Goal: Information Seeking & Learning: Check status

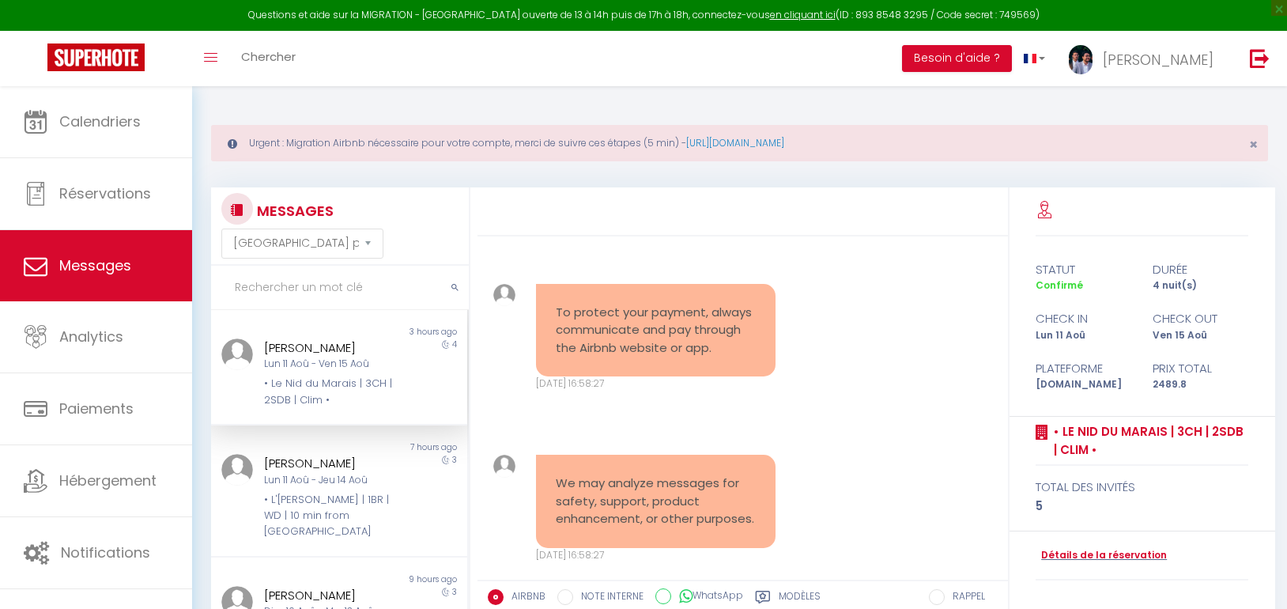
select select "message"
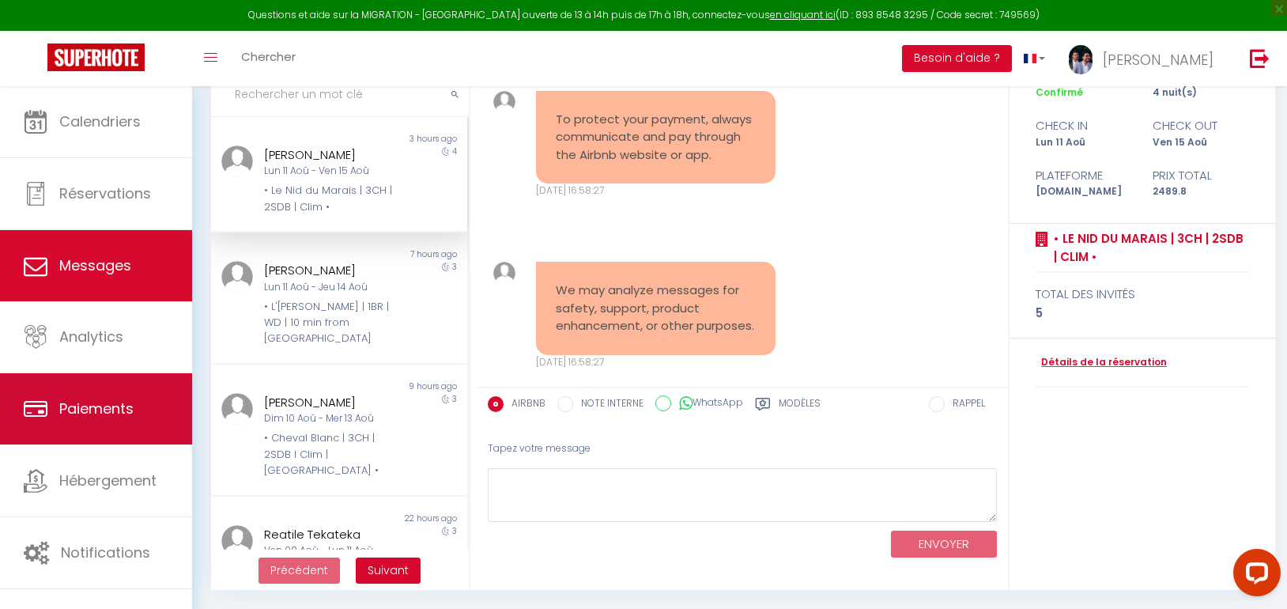
scroll to position [12676, 0]
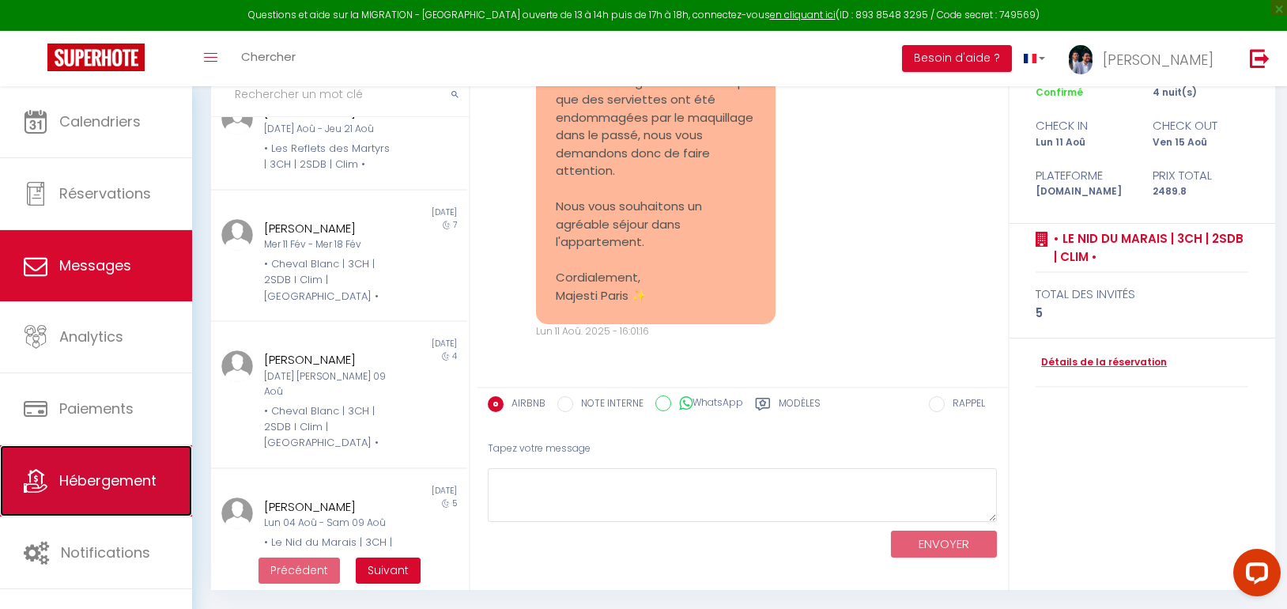
click at [128, 490] on span "Hébergement" at bounding box center [107, 480] width 97 height 20
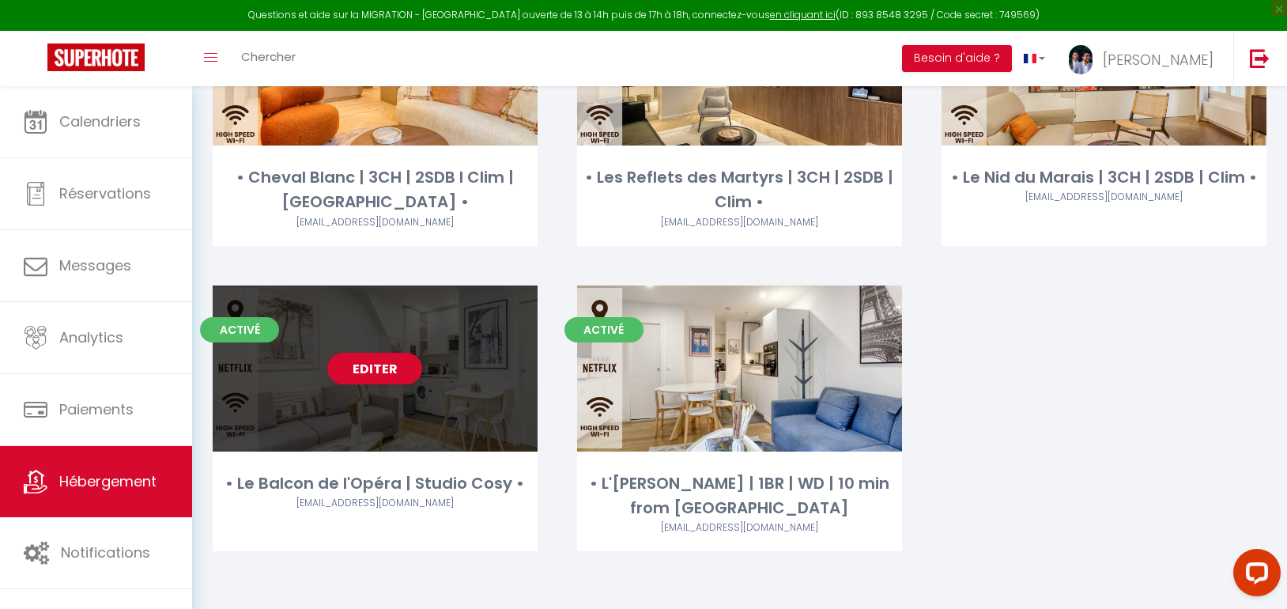
scroll to position [292, 0]
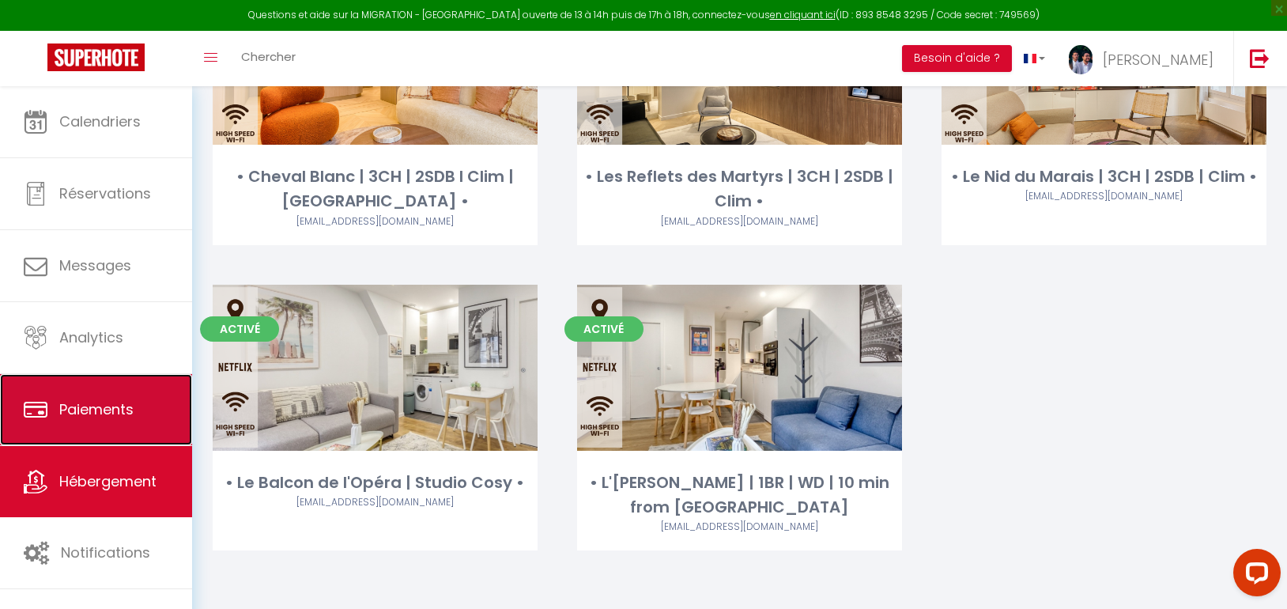
click at [115, 436] on link "Paiements" at bounding box center [96, 409] width 192 height 71
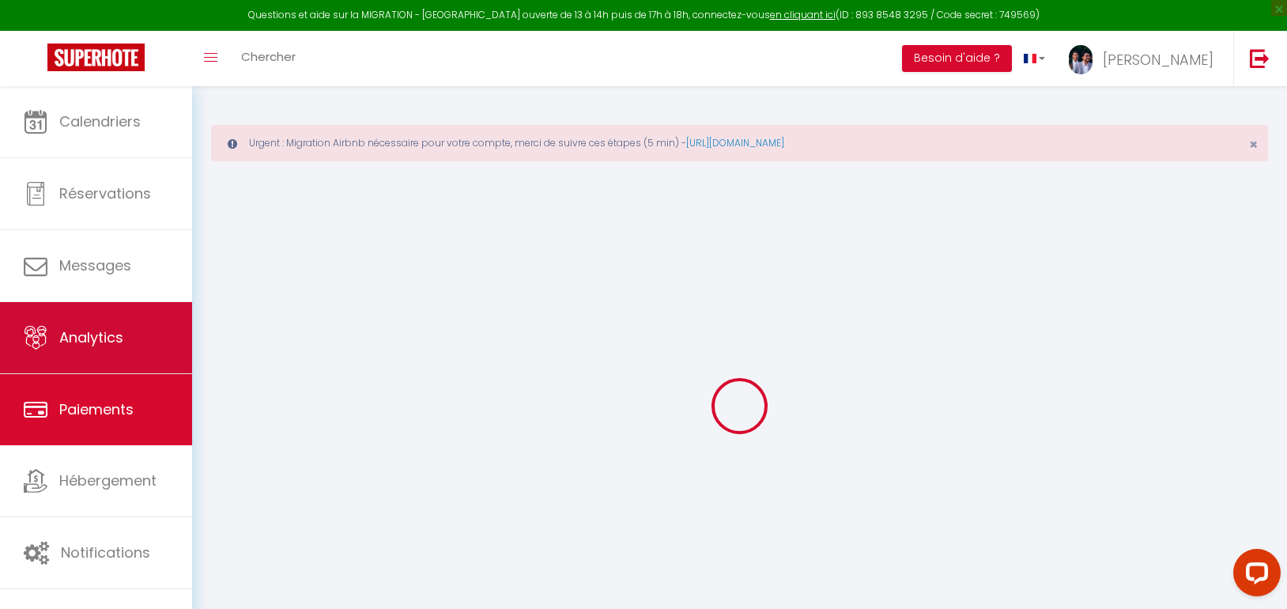
select select "2"
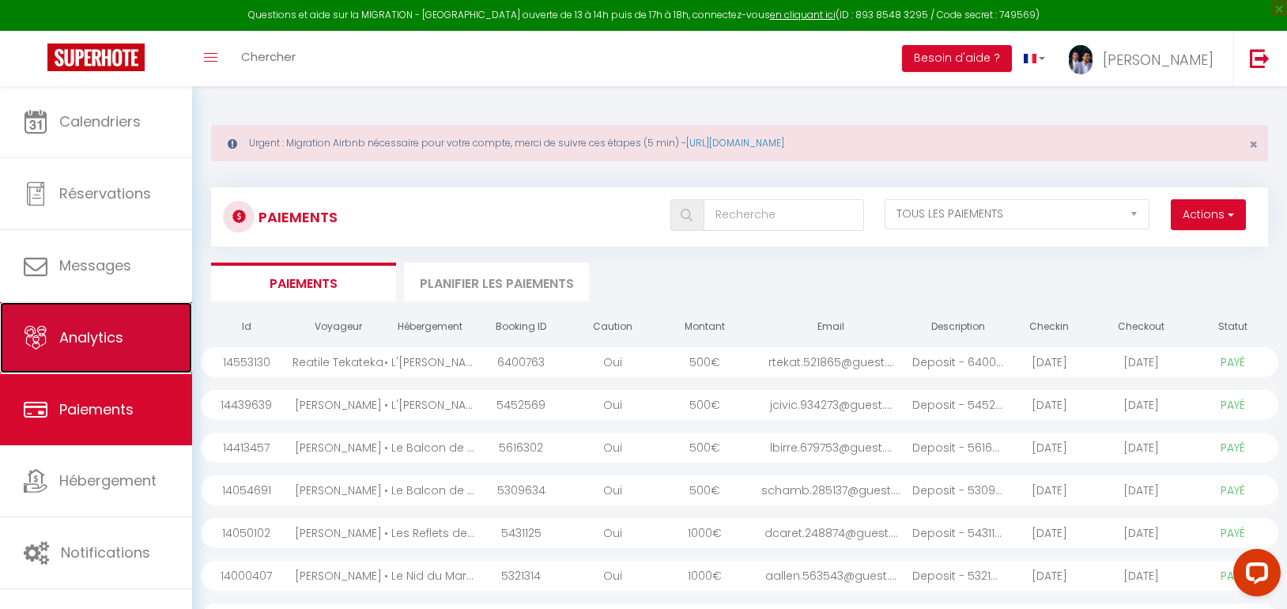
click at [115, 348] on link "Analytics" at bounding box center [96, 337] width 192 height 71
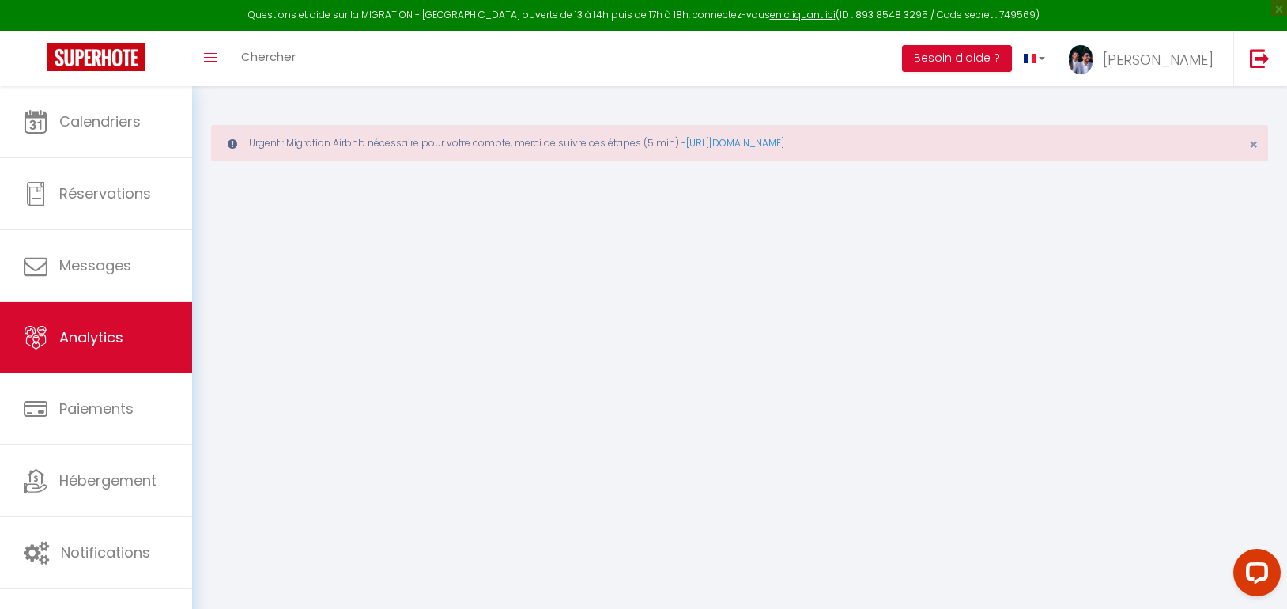
select select "2025"
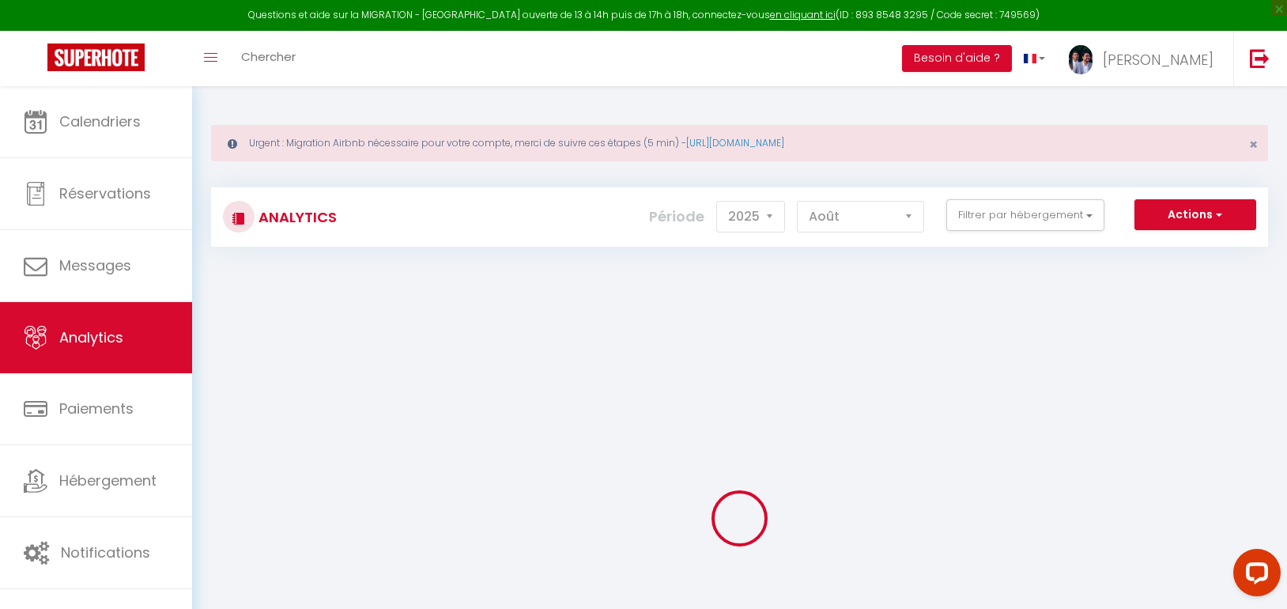
scroll to position [79, 0]
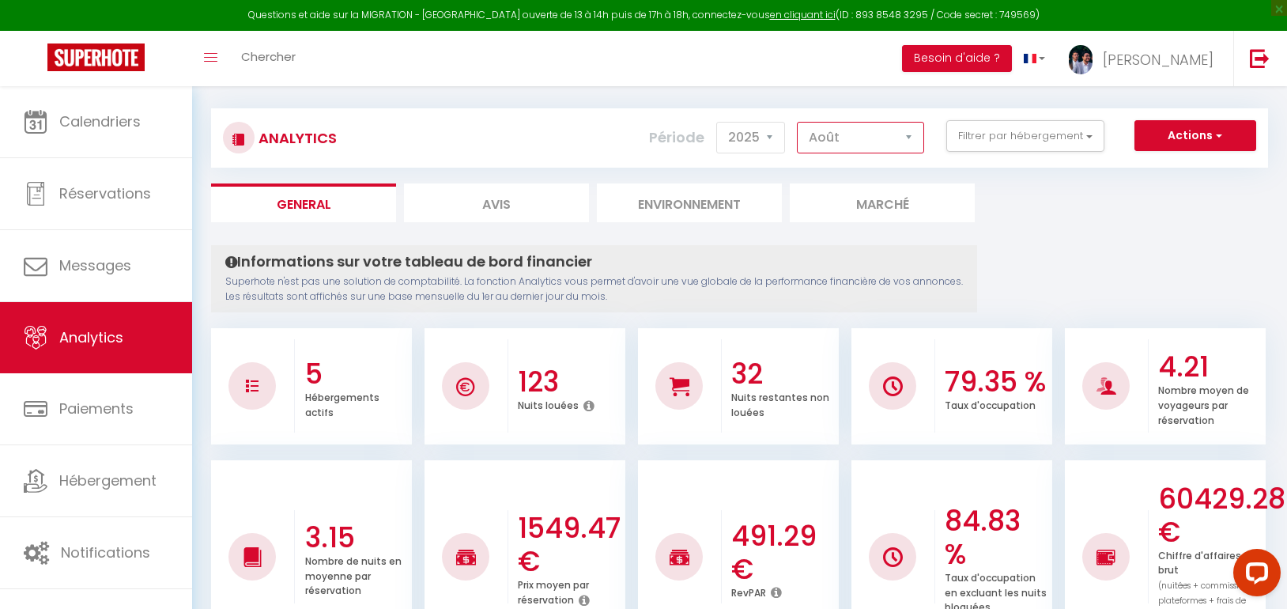
click at [830, 149] on select "Janvier Février Mars Avril Mai Juin Juillet Août Septembre Octobre Novembre Déc…" at bounding box center [860, 138] width 127 height 32
select select "7"
click at [798, 122] on select "Janvier Février Mars Avril Mai Juin Juillet Août Septembre Octobre Novembre Déc…" at bounding box center [860, 138] width 127 height 32
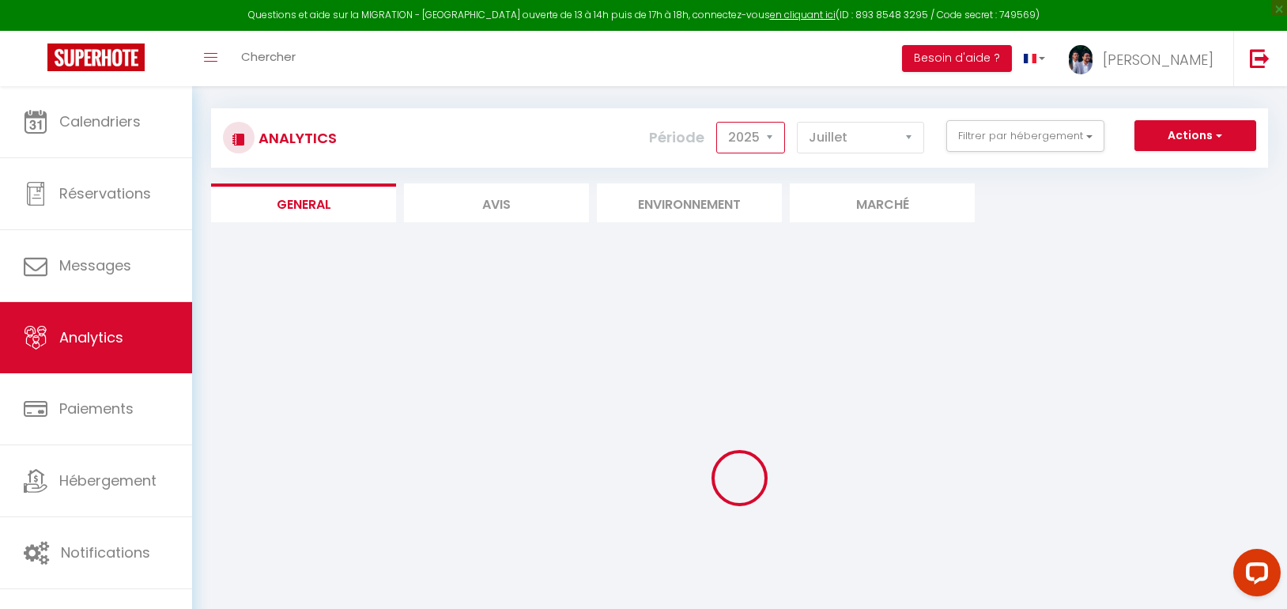
click at [761, 139] on select "2014 2015 2016 2017 2018 2019 2020 2021 2022 2023 2024 2025 2026 2027" at bounding box center [750, 138] width 69 height 32
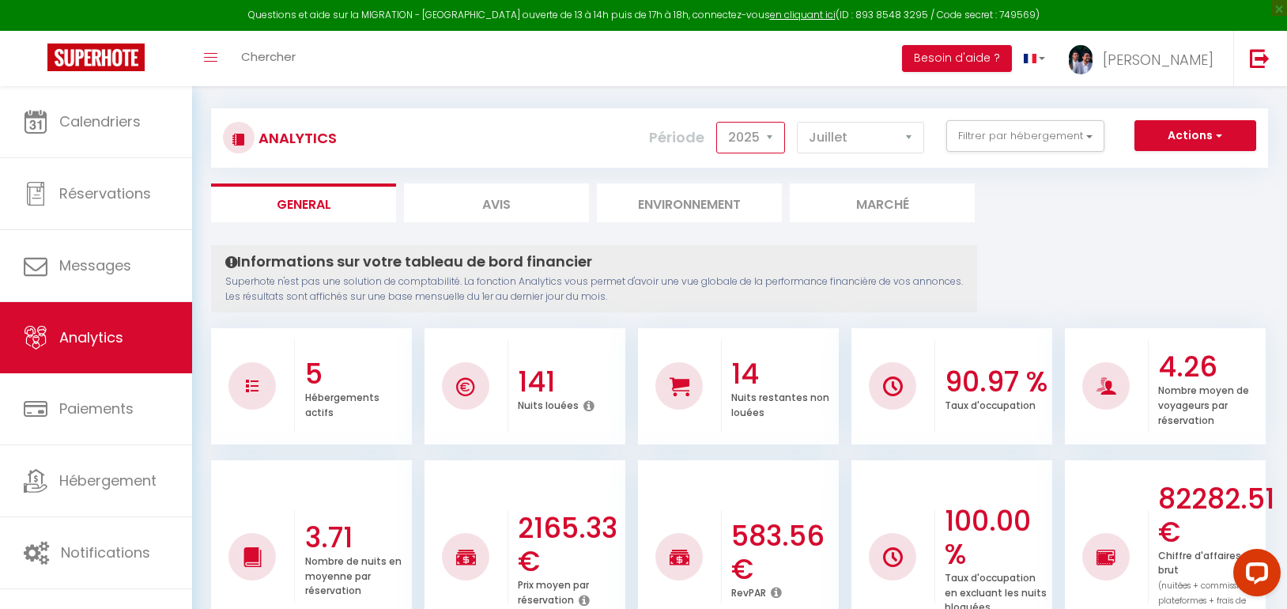
drag, startPoint x: 761, startPoint y: 139, endPoint x: 867, endPoint y: 138, distance: 106.0
click at [761, 139] on select "2014 2015 2016 2017 2018 2019 2020 2021 2022 2023 2024 2025 2026 2027" at bounding box center [750, 138] width 69 height 32
click at [979, 143] on button "Filtrer par hébergement" at bounding box center [1026, 136] width 158 height 32
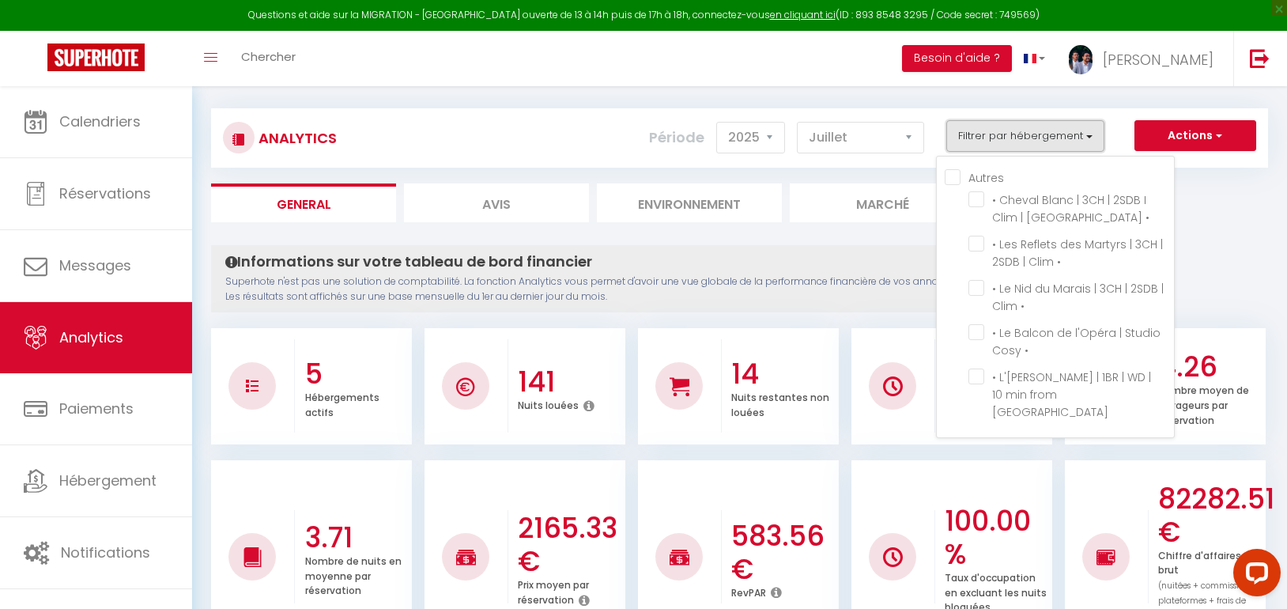
click at [984, 134] on button "Filtrer par hébergement" at bounding box center [1026, 136] width 158 height 32
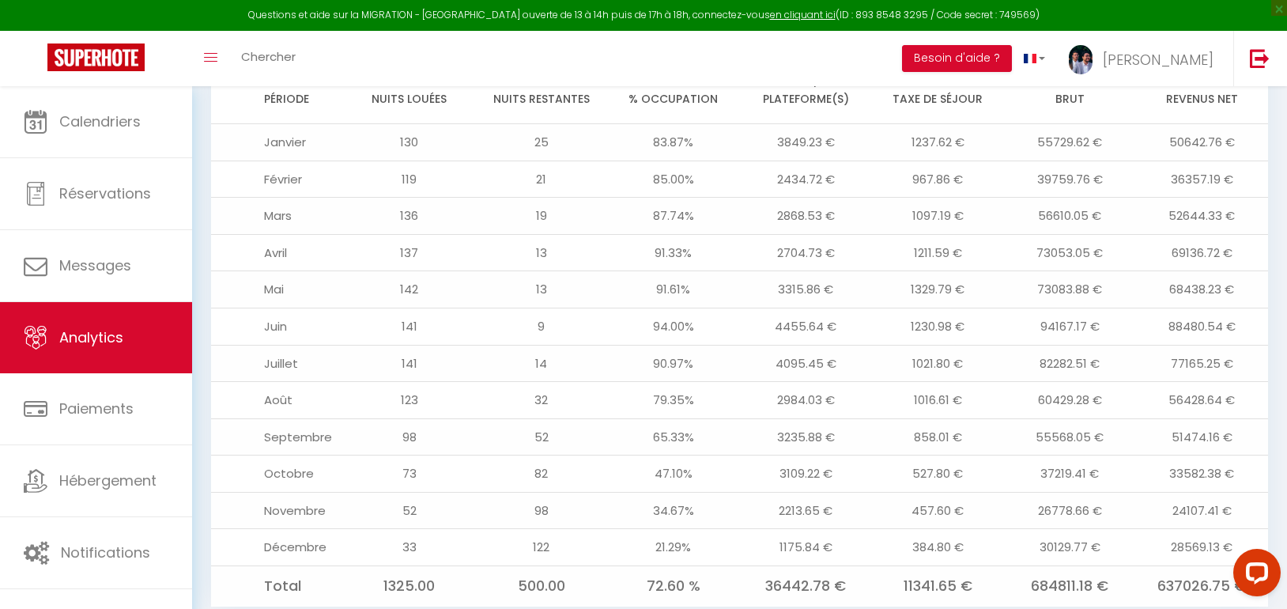
scroll to position [1427, 0]
